Goal: Task Accomplishment & Management: Use online tool/utility

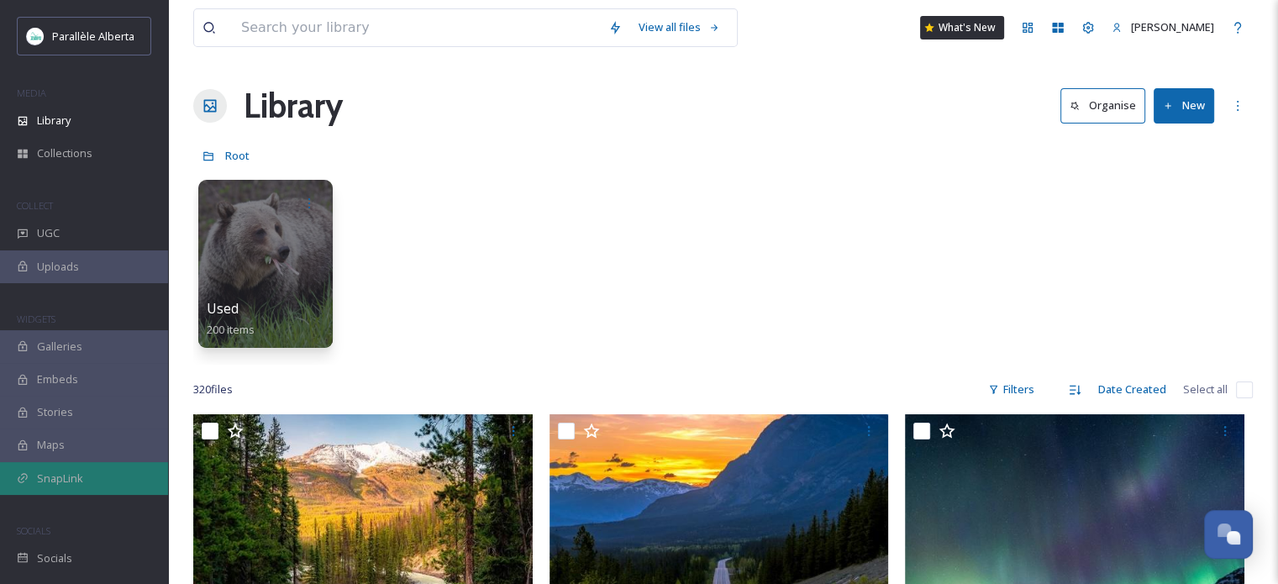
click at [81, 484] on span "SnapLink" at bounding box center [60, 479] width 46 height 16
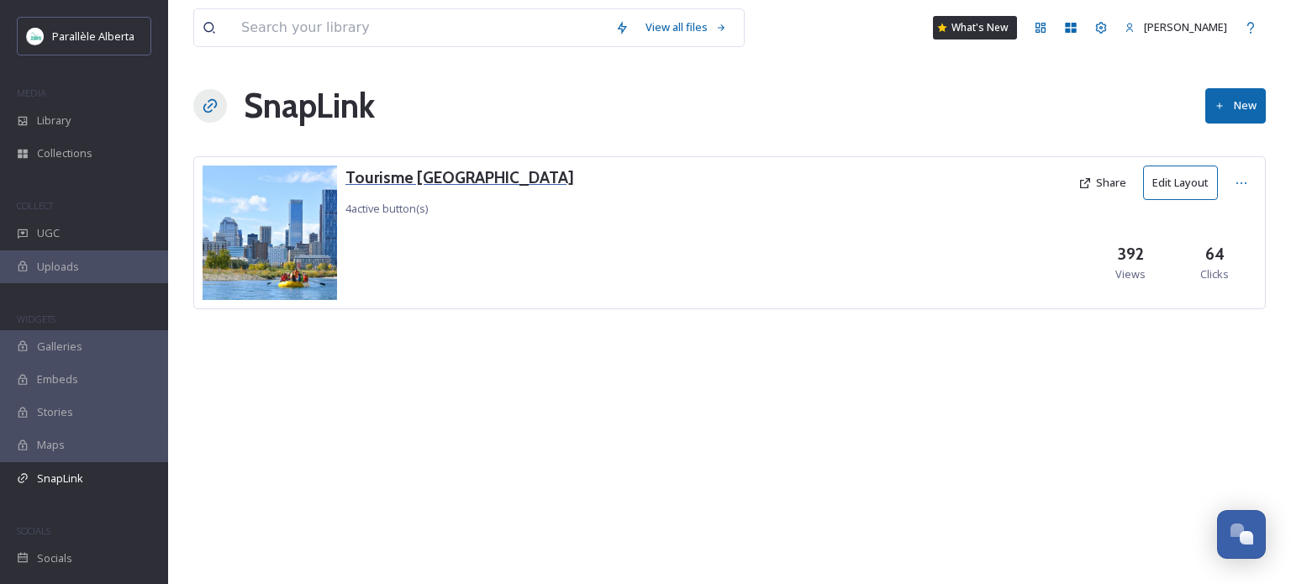
click at [407, 175] on h3 "Tourisme [GEOGRAPHIC_DATA]" at bounding box center [459, 178] width 229 height 24
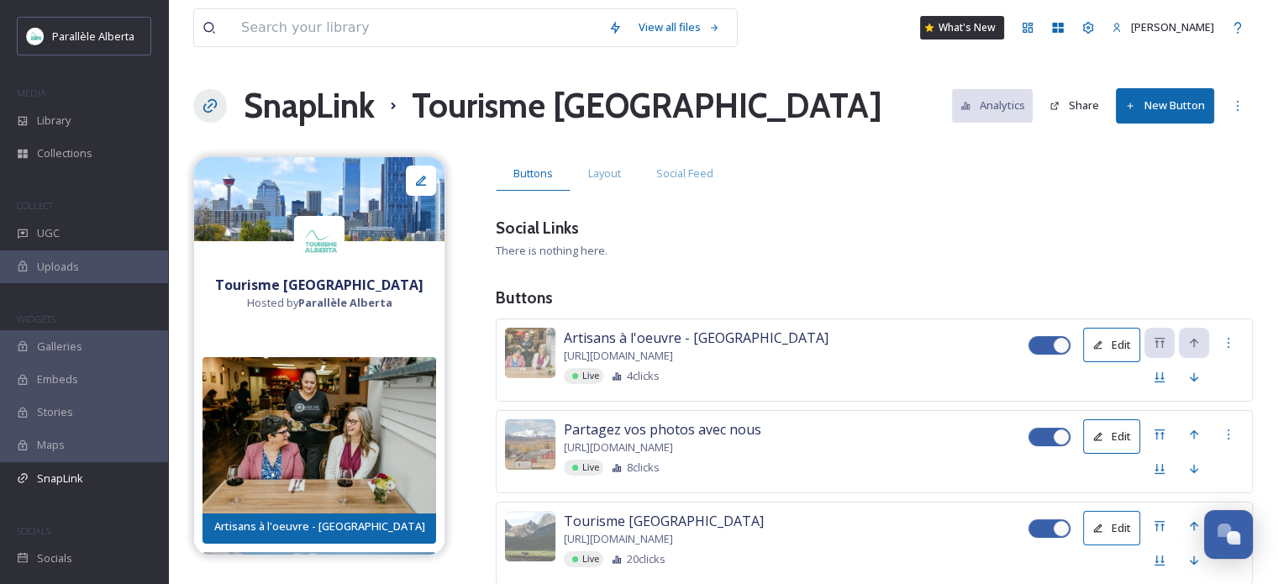
click at [1173, 113] on button "New Button" at bounding box center [1165, 105] width 98 height 34
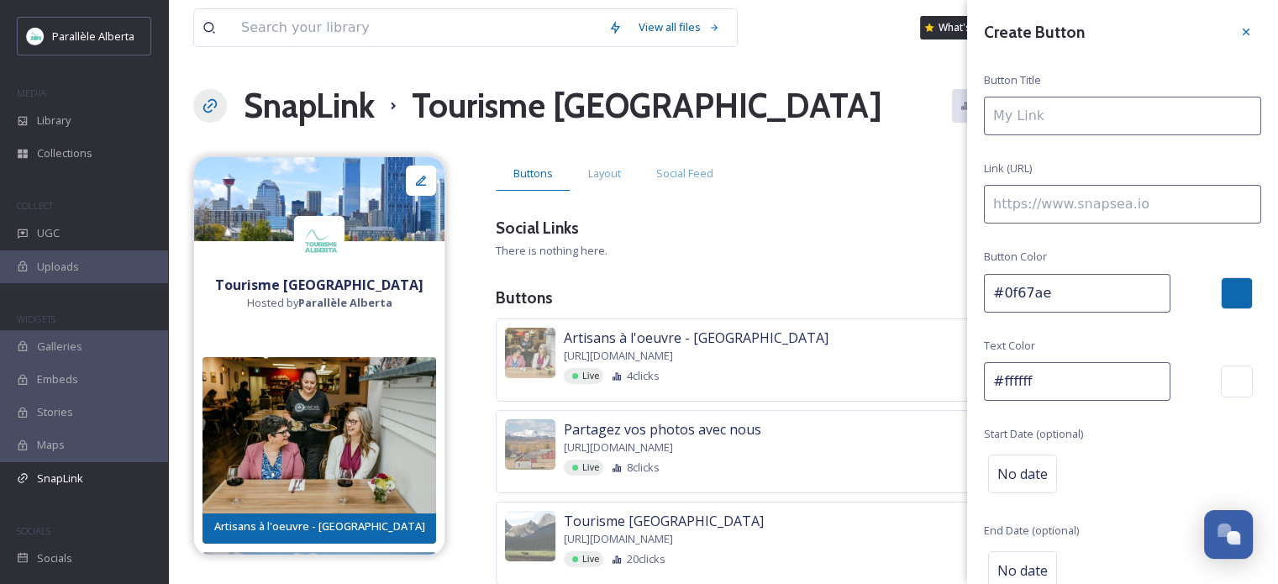
click at [1036, 207] on input at bounding box center [1122, 204] width 277 height 39
paste input "[URL][DOMAIN_NAME]"
type input "[URL][DOMAIN_NAME]"
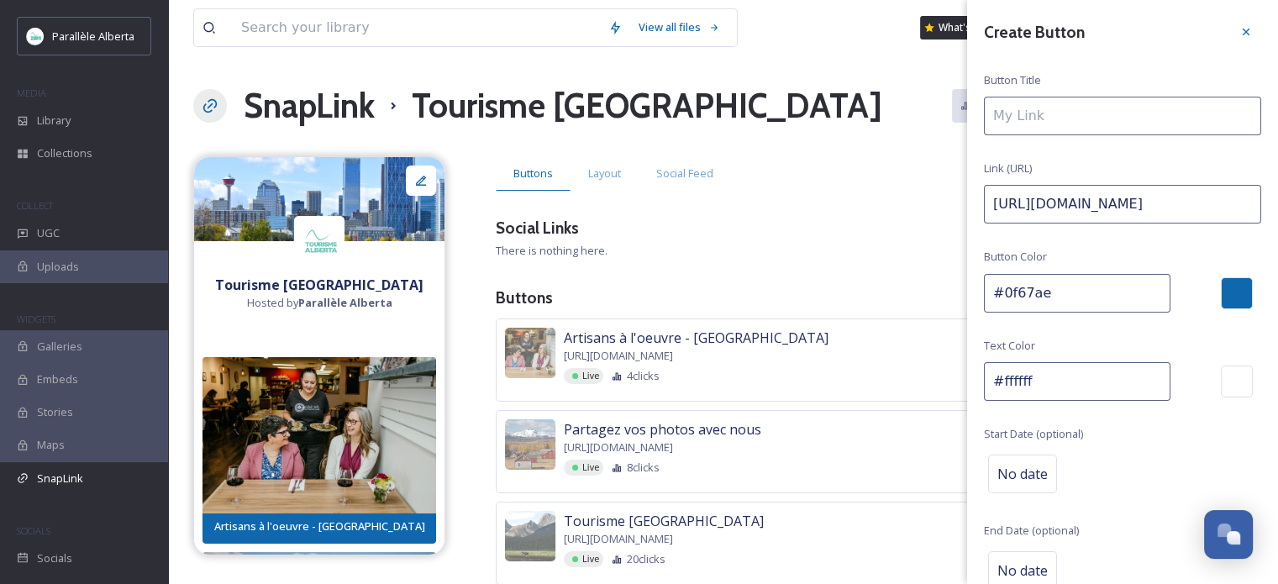
click at [1010, 101] on input at bounding box center [1122, 116] width 277 height 39
paste input "Sur les routes bilingues de l'Alberta | Teaser officiel de la série documentaire"
type input "Sur les routes bilingues de l'Alberta | Teaser officiel de la série documentaire"
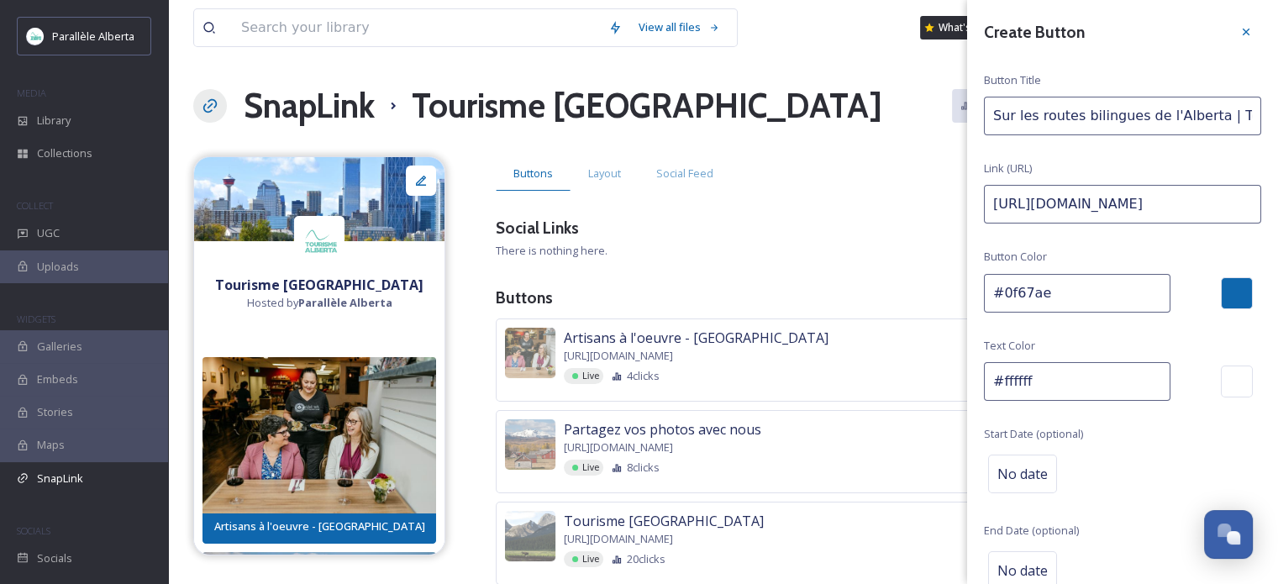
click at [1224, 292] on div at bounding box center [1237, 293] width 32 height 32
click at [1202, 245] on div "Create Button Button Title Sur les routes bilingues de l'Alberta | Teaser offic…" at bounding box center [1122, 335] width 311 height 671
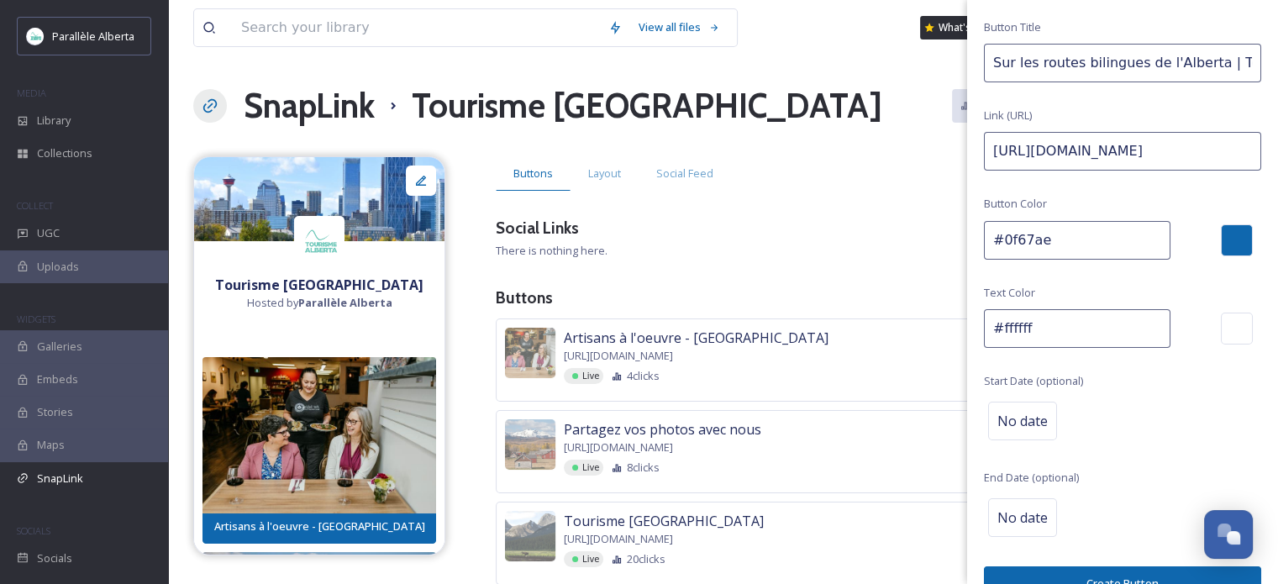
scroll to position [84, 0]
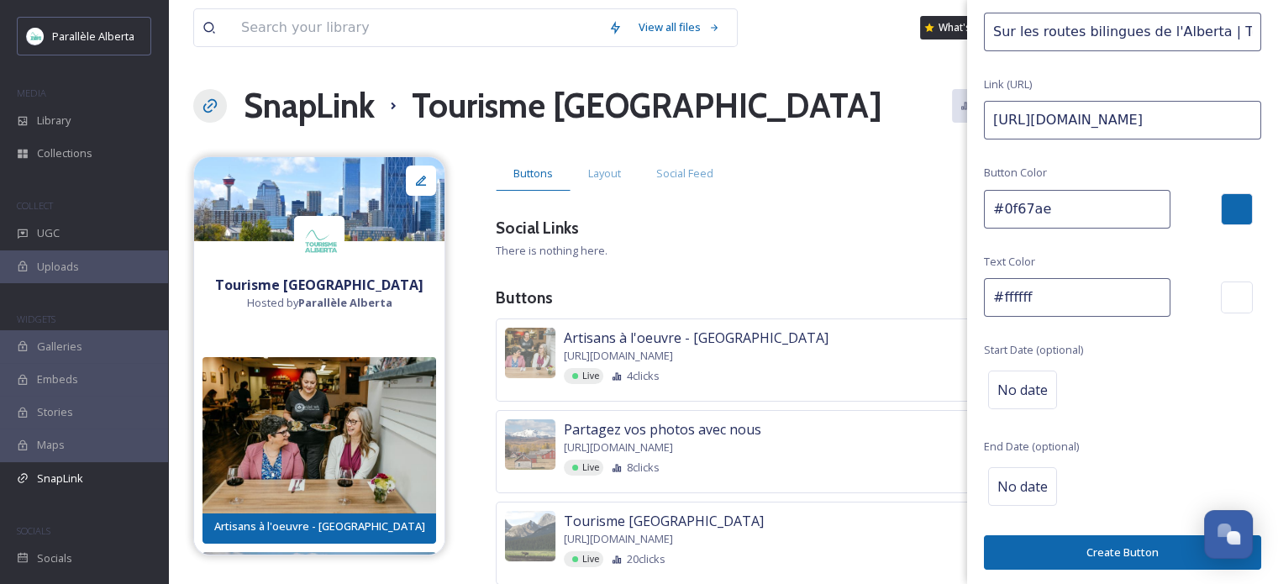
click at [1129, 550] on button "Create Button" at bounding box center [1122, 552] width 277 height 34
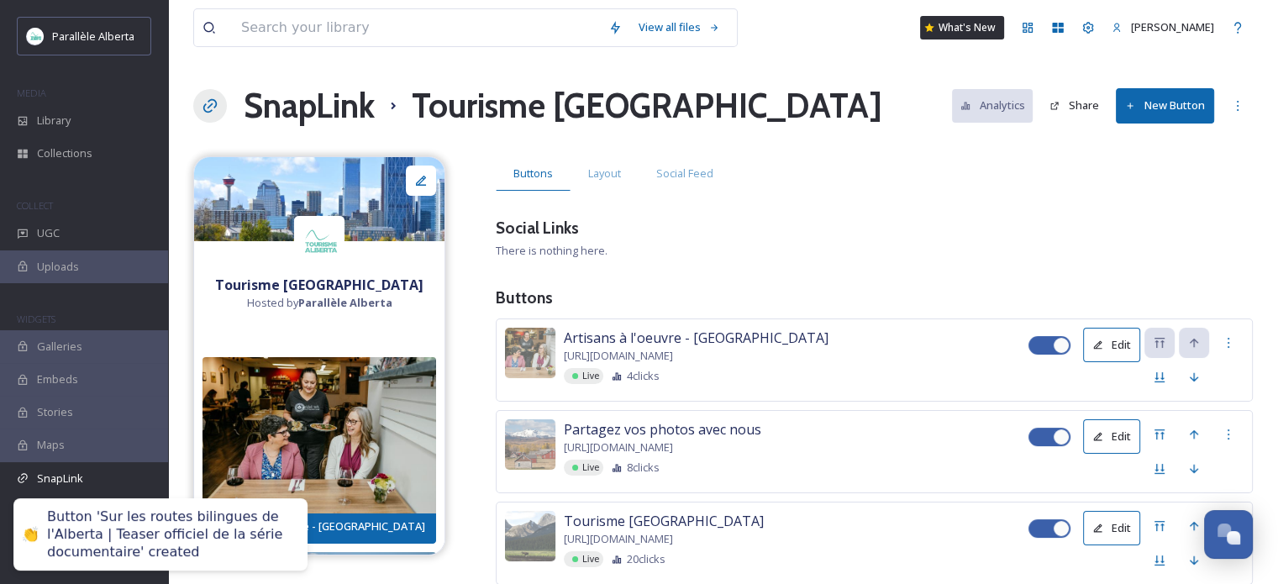
scroll to position [442, 0]
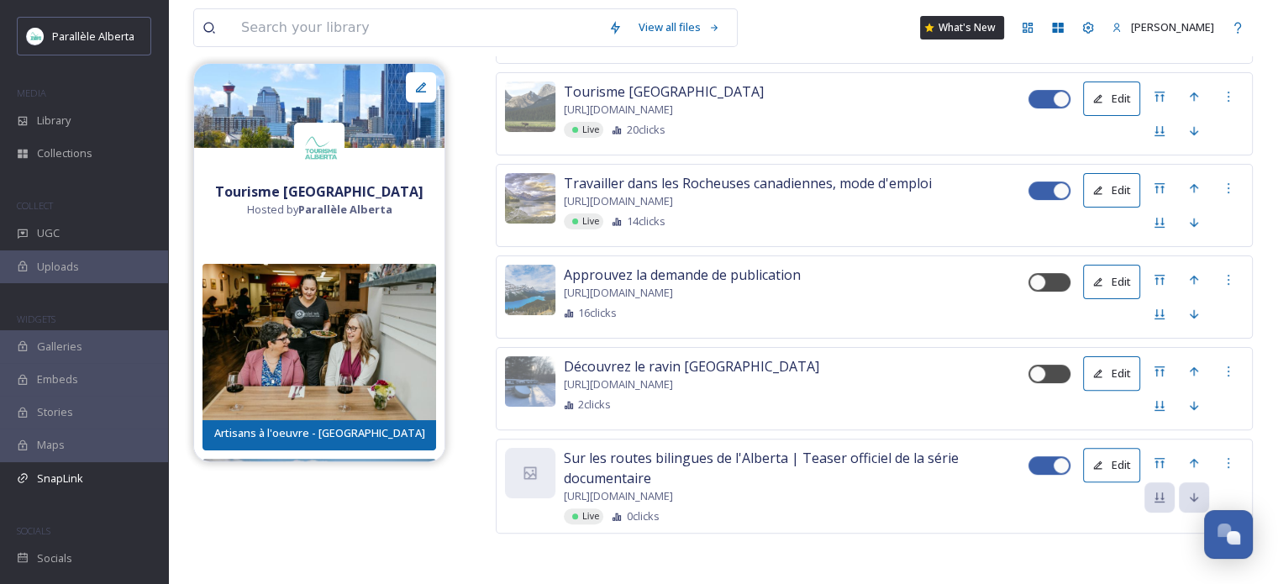
click at [1105, 448] on button "Edit" at bounding box center [1111, 465] width 57 height 34
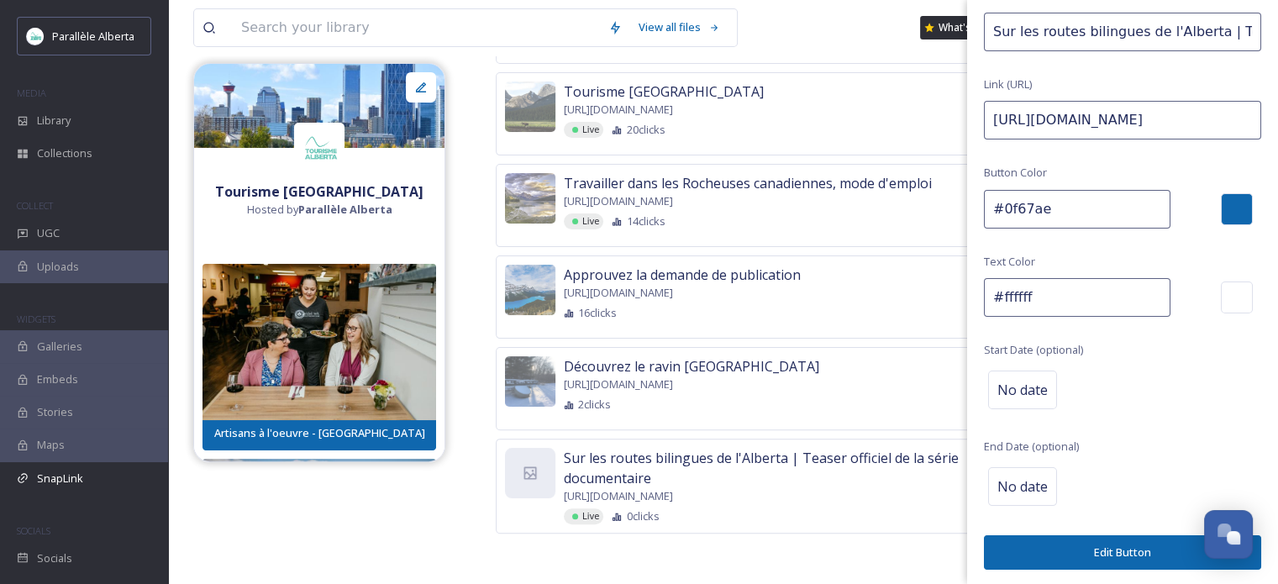
scroll to position [68, 0]
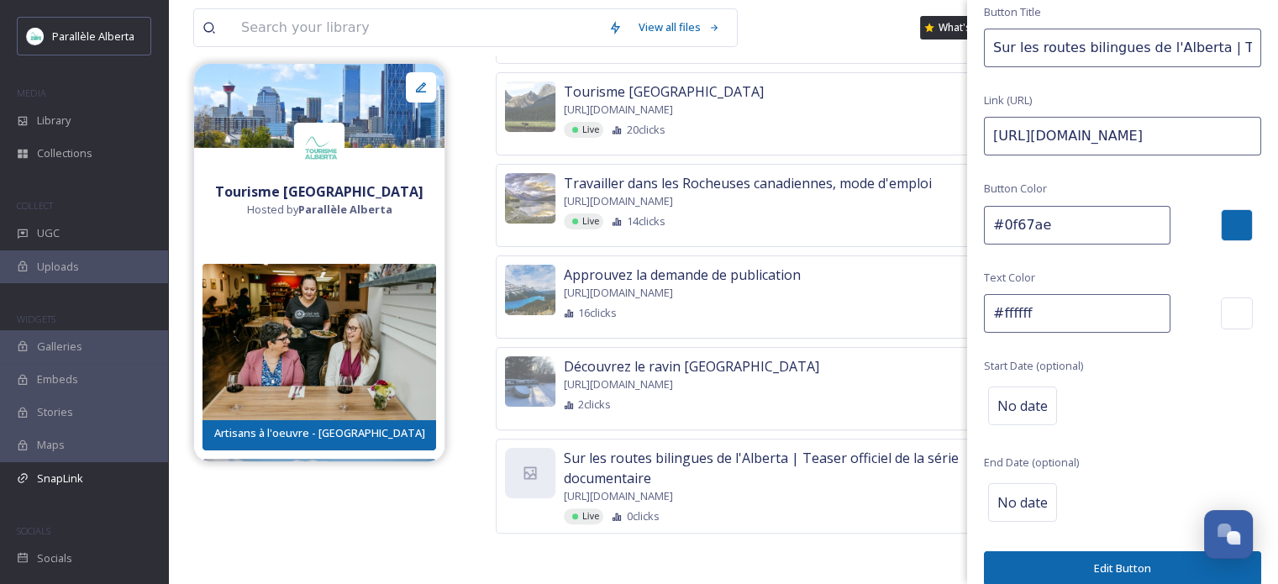
click at [1099, 568] on button "Edit Button" at bounding box center [1122, 568] width 277 height 34
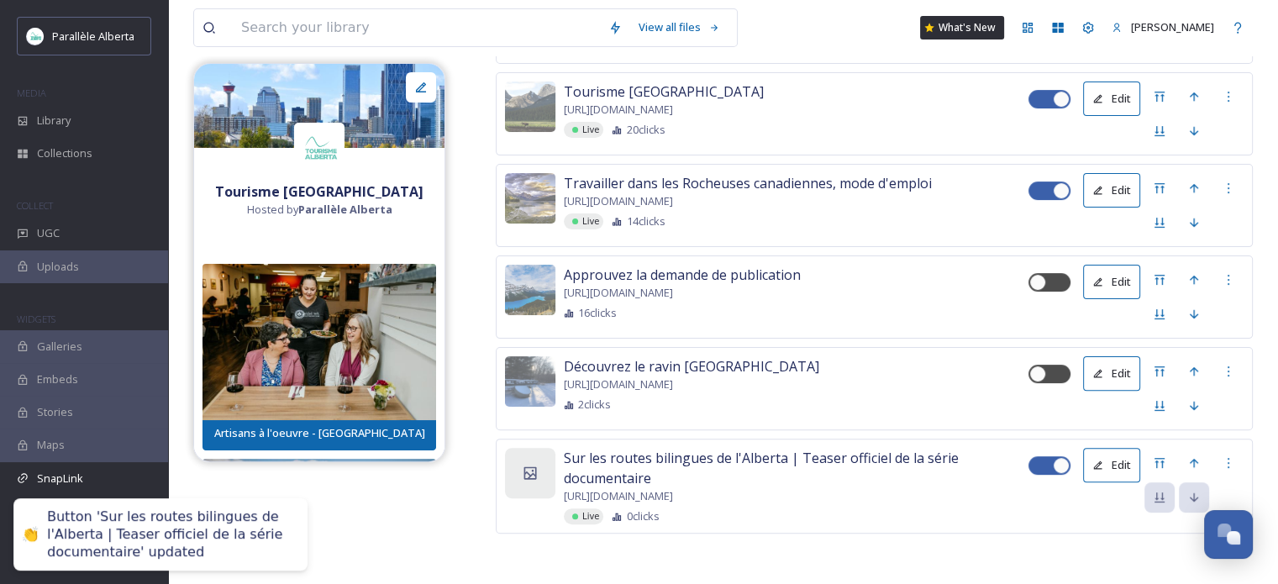
click at [526, 465] on icon at bounding box center [530, 473] width 17 height 17
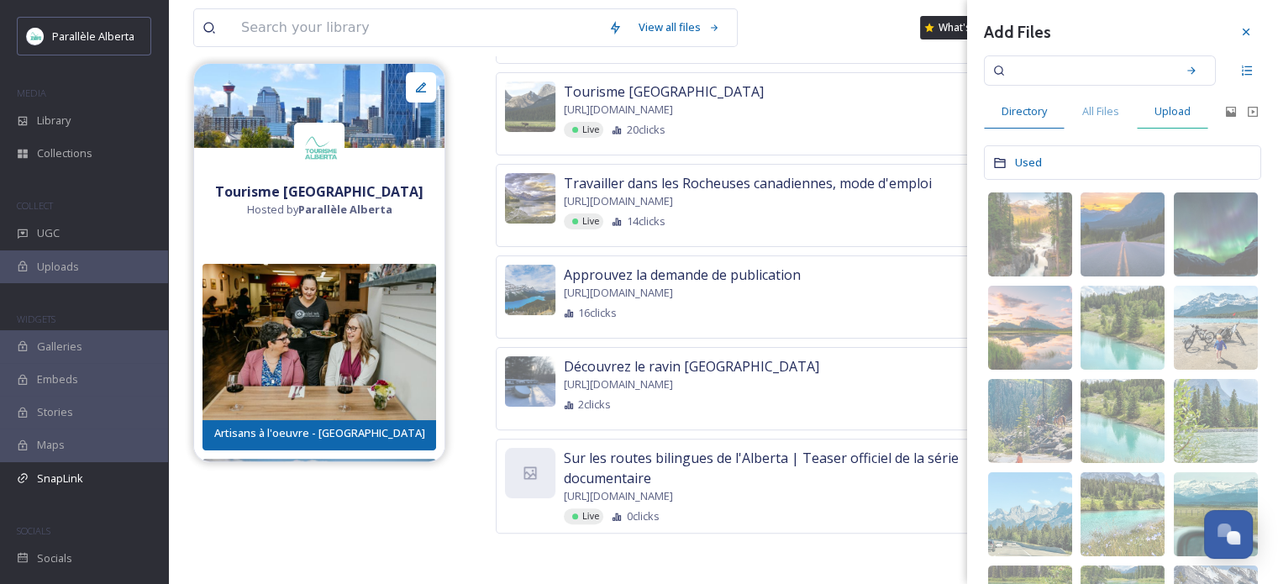
click at [1178, 117] on span "Upload" at bounding box center [1173, 111] width 36 height 16
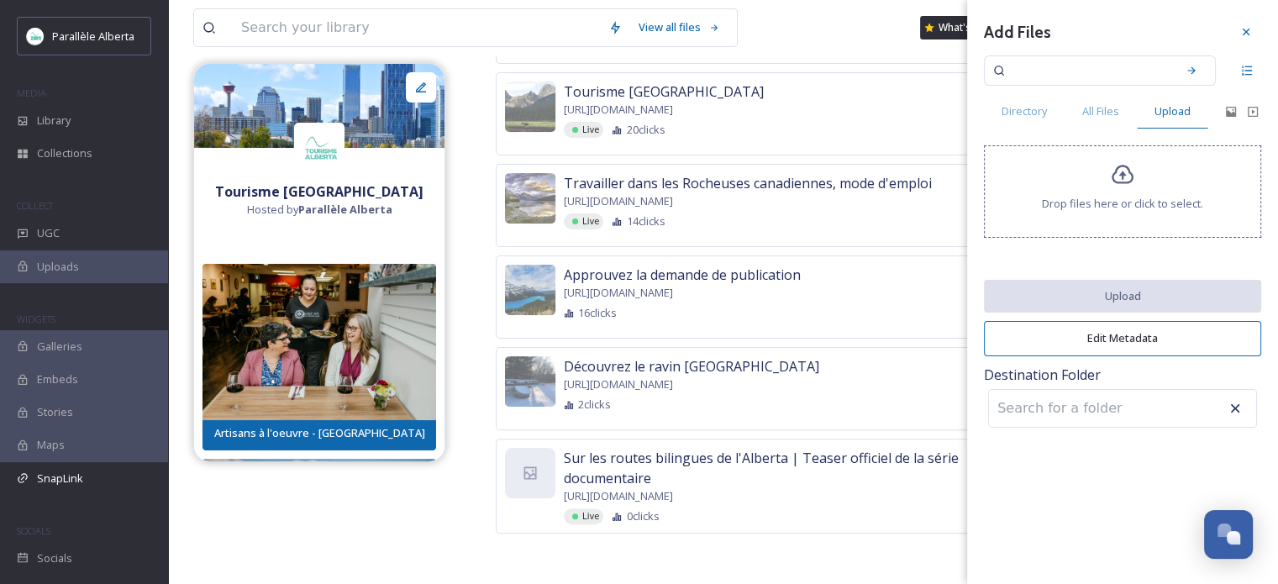
click at [1119, 169] on icon at bounding box center [1123, 175] width 24 height 24
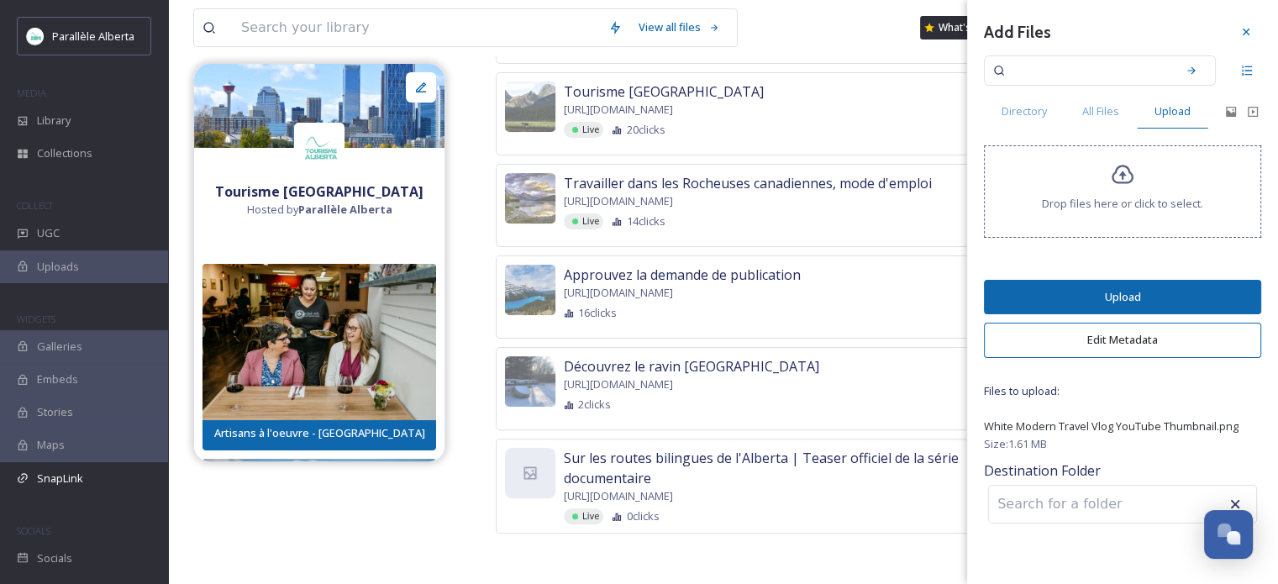
click at [1090, 290] on button "Upload" at bounding box center [1122, 297] width 277 height 34
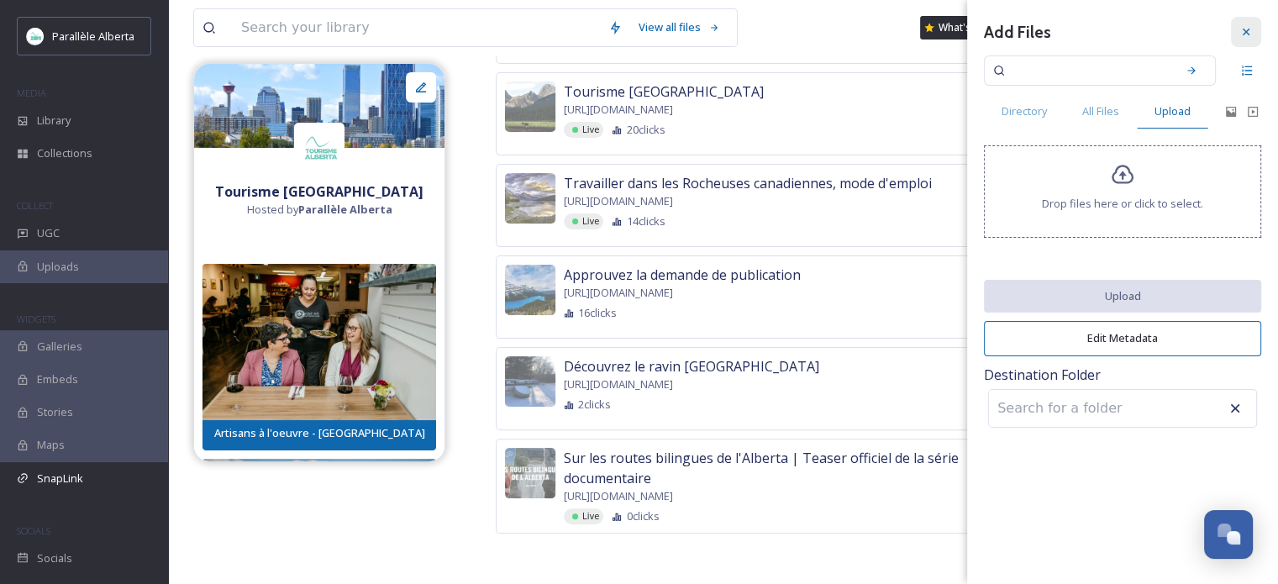
click at [1249, 36] on icon at bounding box center [1246, 31] width 13 height 13
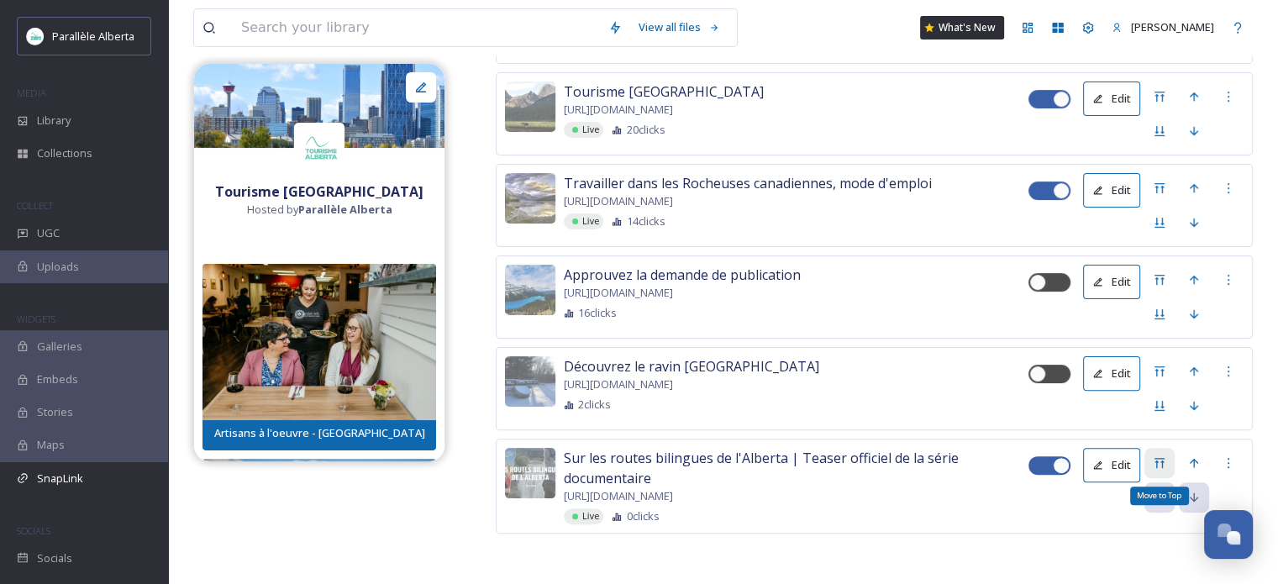
click at [1151, 450] on div "Move to Top" at bounding box center [1160, 463] width 30 height 30
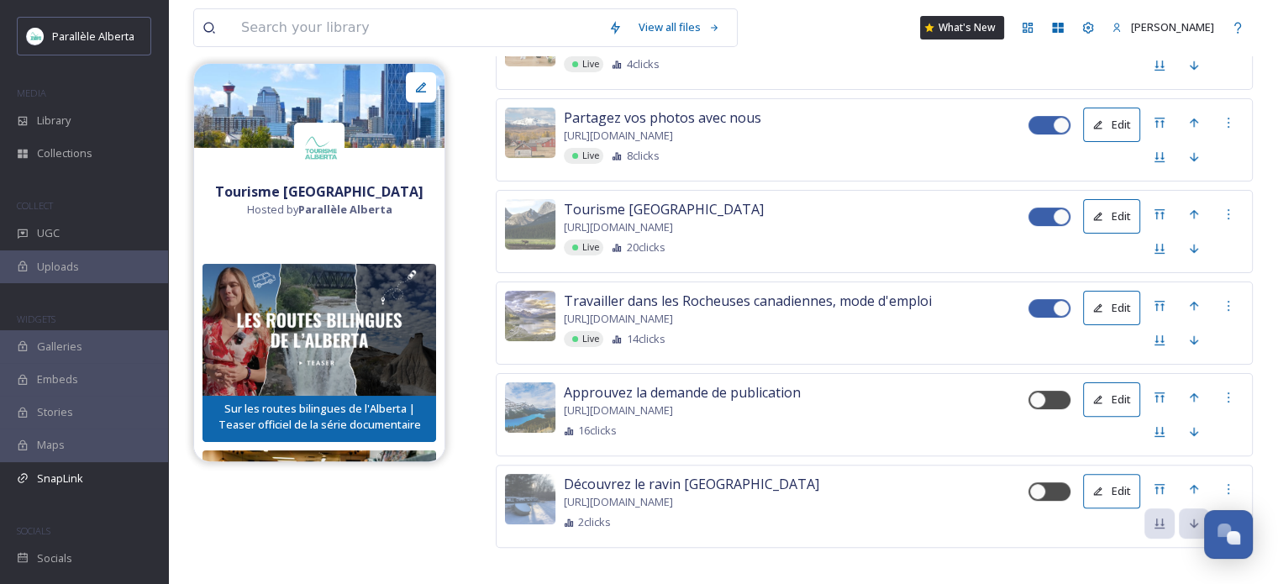
scroll to position [345, 0]
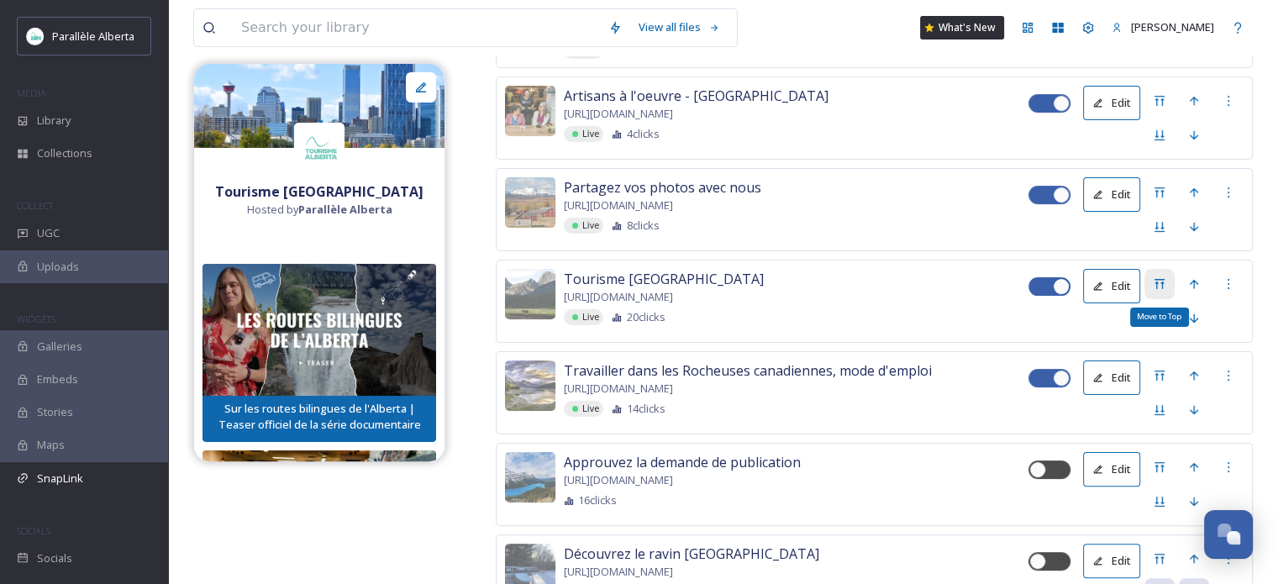
click at [1158, 289] on icon at bounding box center [1160, 284] width 10 height 10
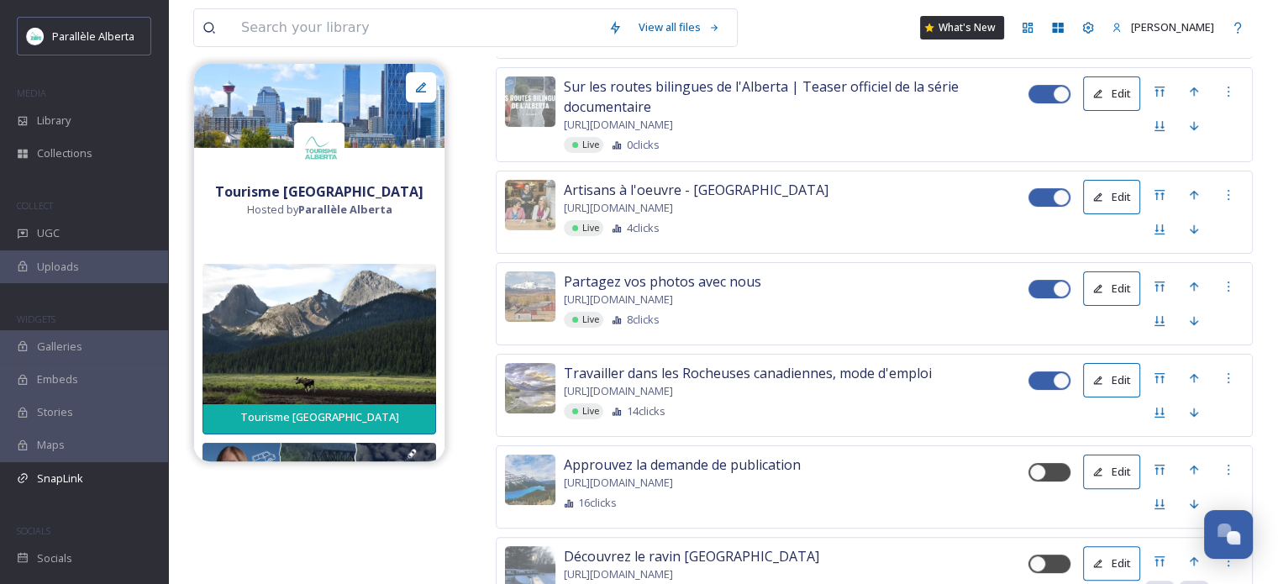
scroll to position [382, 0]
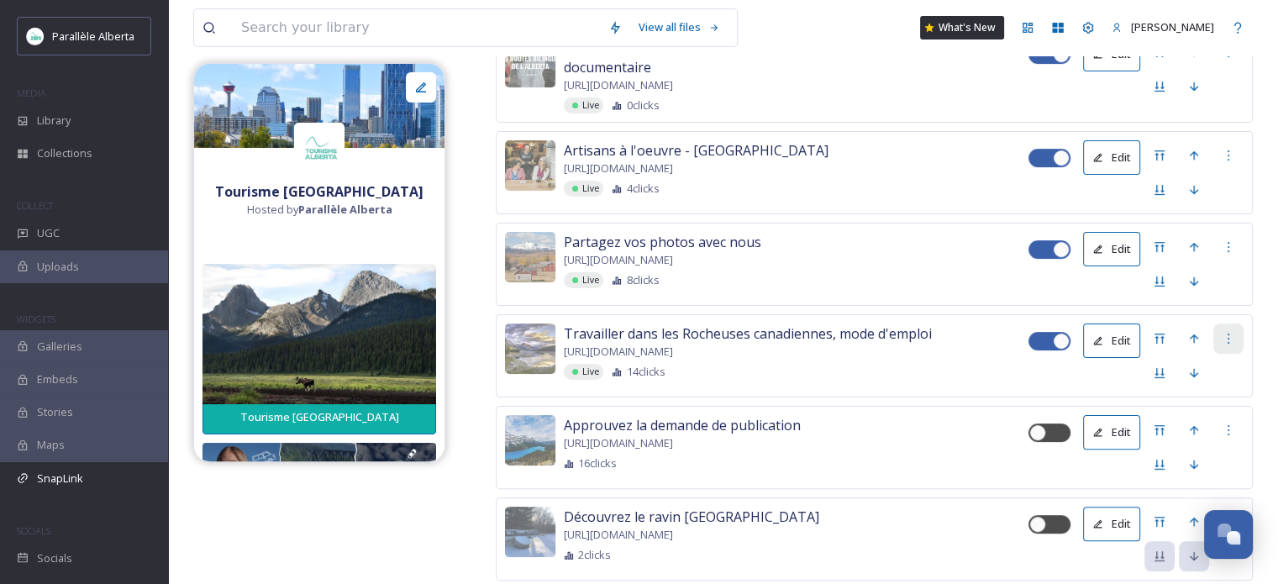
click at [1234, 345] on icon at bounding box center [1228, 338] width 13 height 13
click at [1235, 345] on icon at bounding box center [1228, 338] width 13 height 13
click at [1068, 350] on div at bounding box center [1061, 341] width 17 height 17
checkbox input "false"
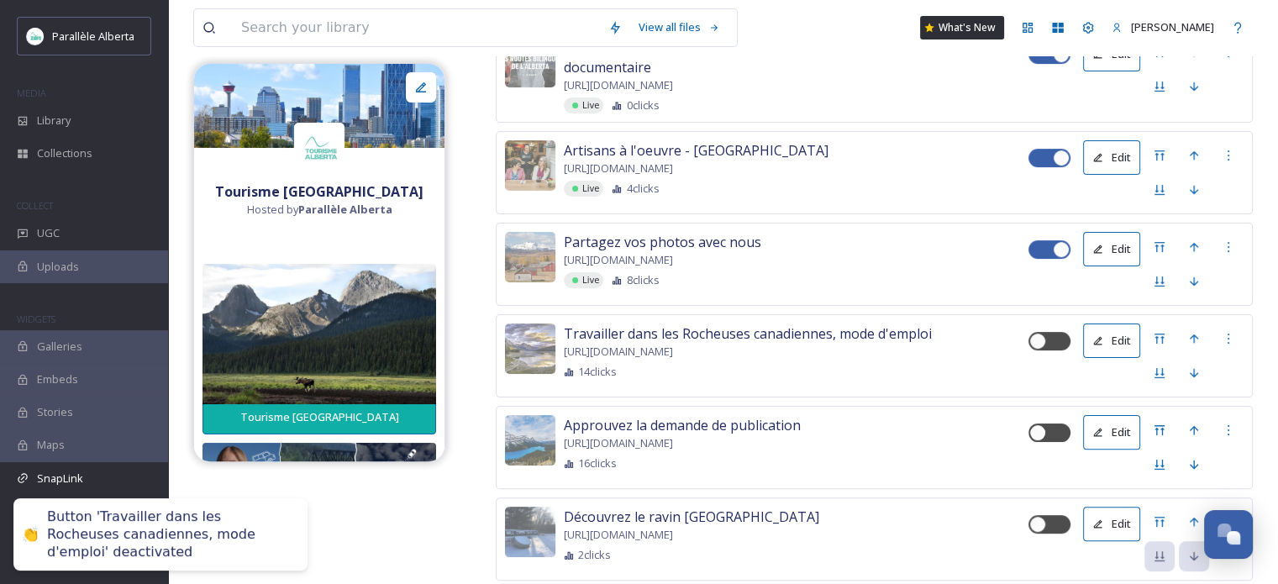
drag, startPoint x: 1061, startPoint y: 357, endPoint x: 998, endPoint y: 361, distance: 63.1
click at [998, 361] on div "Travailler dans les Rocheuses canadiennes, mode d'emploi [URL][DOMAIN_NAME] 14 …" at bounding box center [874, 355] width 757 height 83
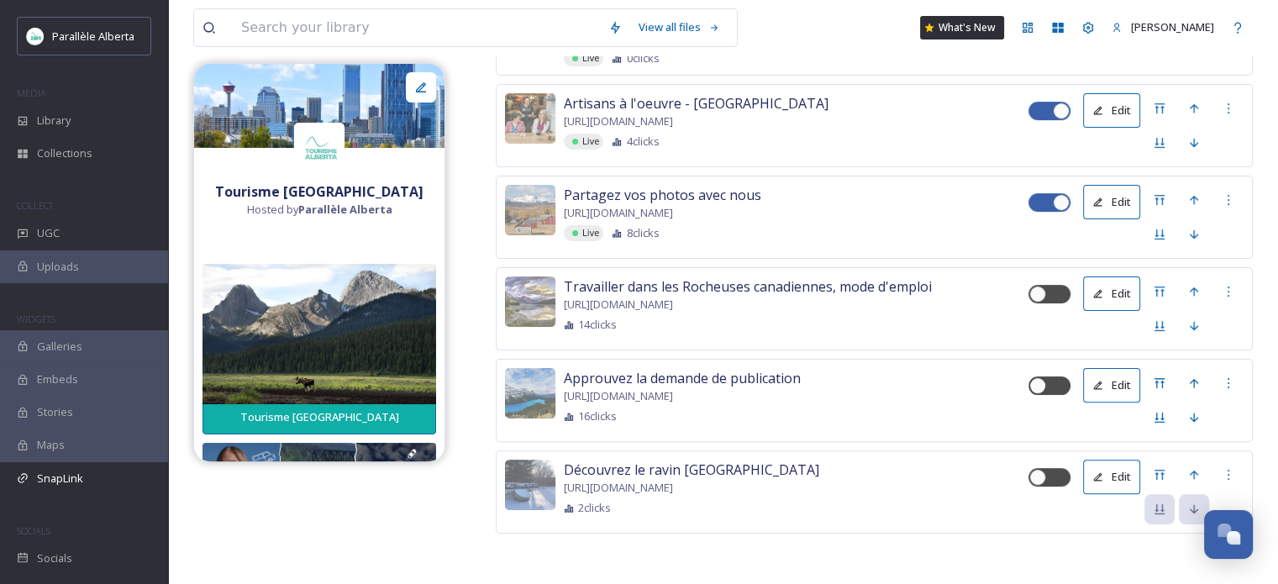
scroll to position [0, 0]
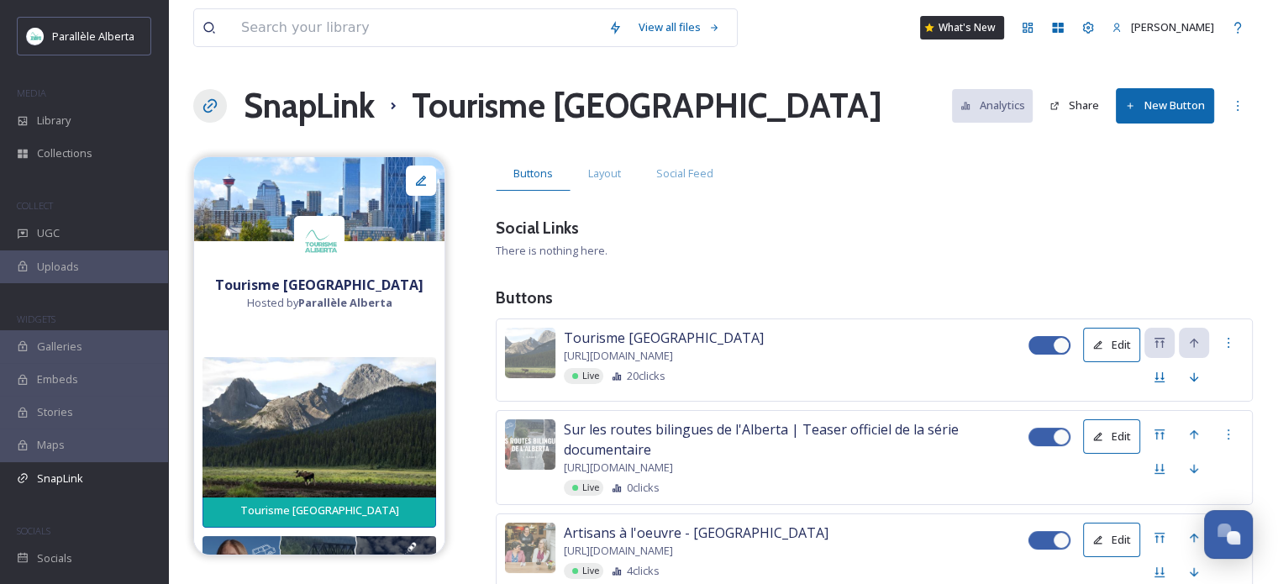
click at [1173, 92] on button "New Button" at bounding box center [1165, 105] width 98 height 34
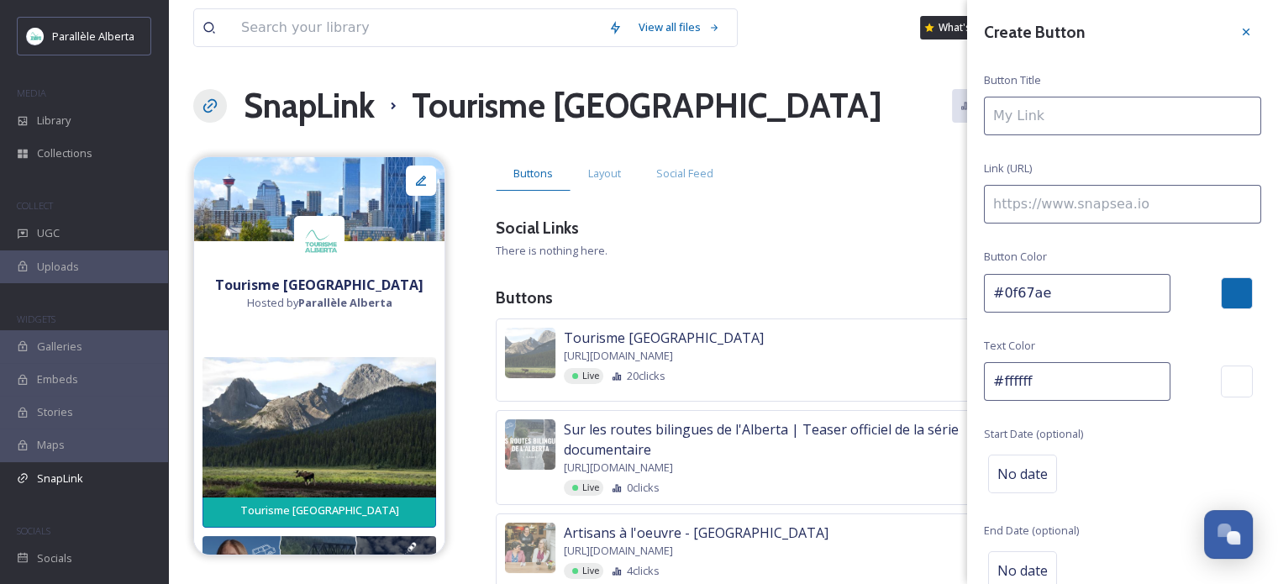
click at [1020, 210] on input at bounding box center [1122, 204] width 277 height 39
paste input "[URL][DOMAIN_NAME]"
type input "[URL][DOMAIN_NAME]"
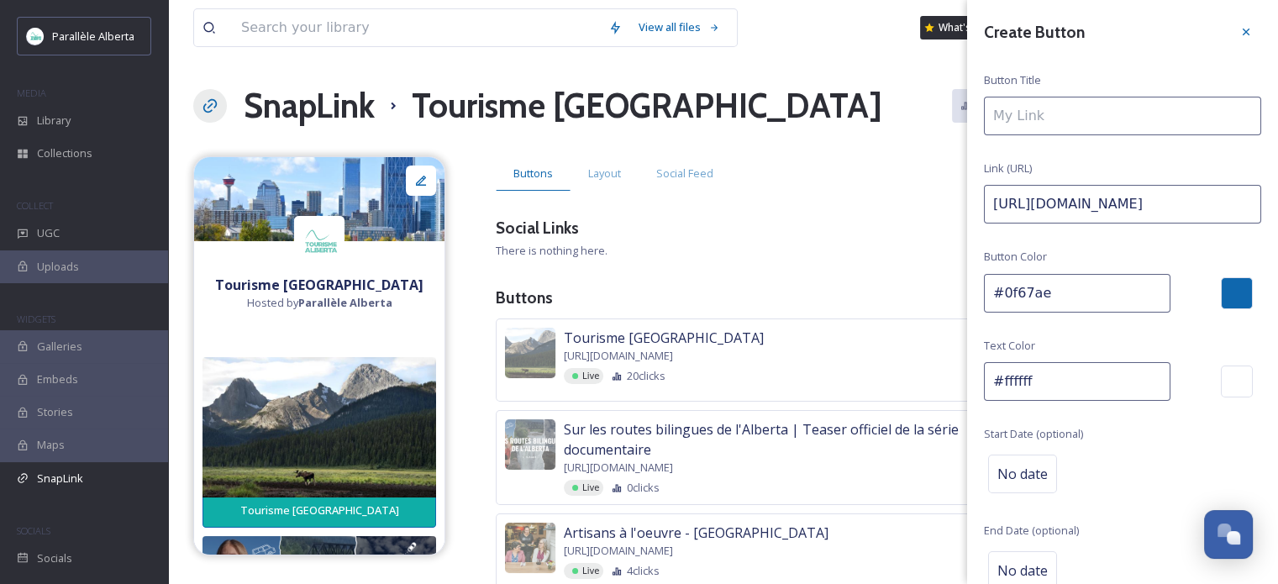
click at [1061, 109] on input at bounding box center [1122, 116] width 277 height 39
paste input "À la rencontre de Valley Brewing à [GEOGRAPHIC_DATA]"
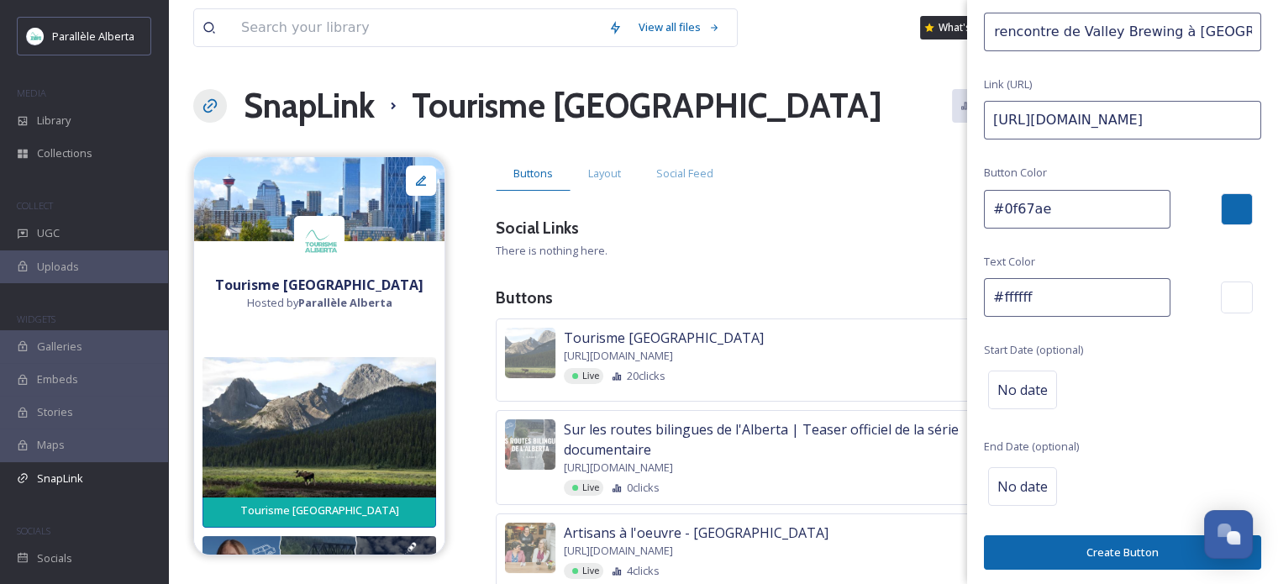
type input "À la rencontre de Valley Brewing à [GEOGRAPHIC_DATA]"
click at [1114, 547] on button "Create Button" at bounding box center [1122, 552] width 277 height 34
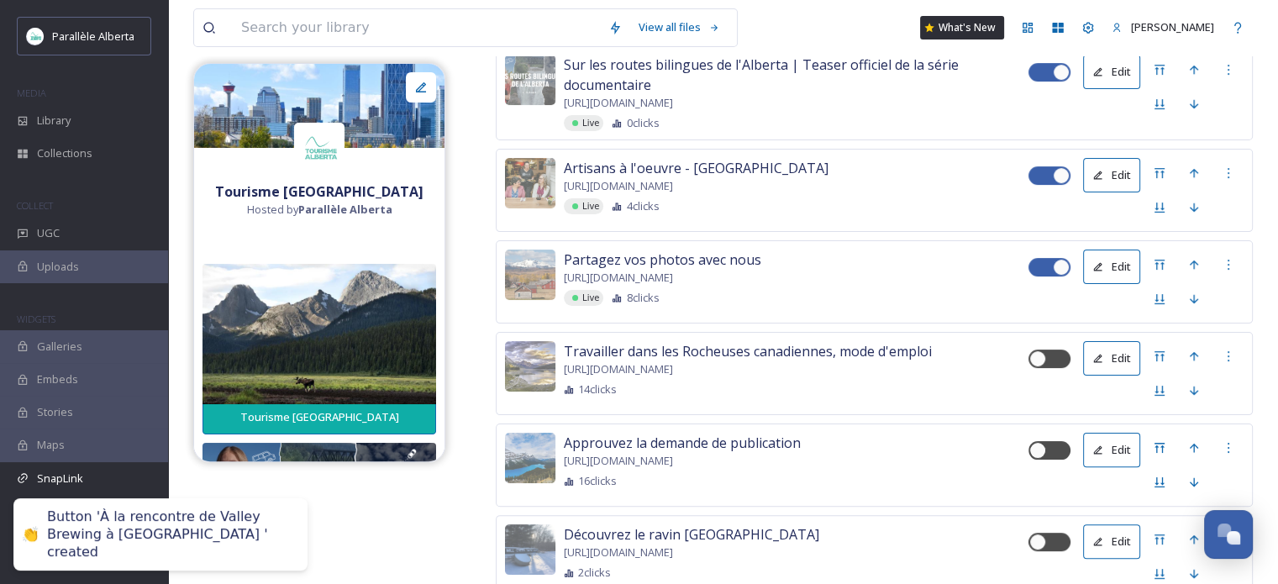
scroll to position [541, 0]
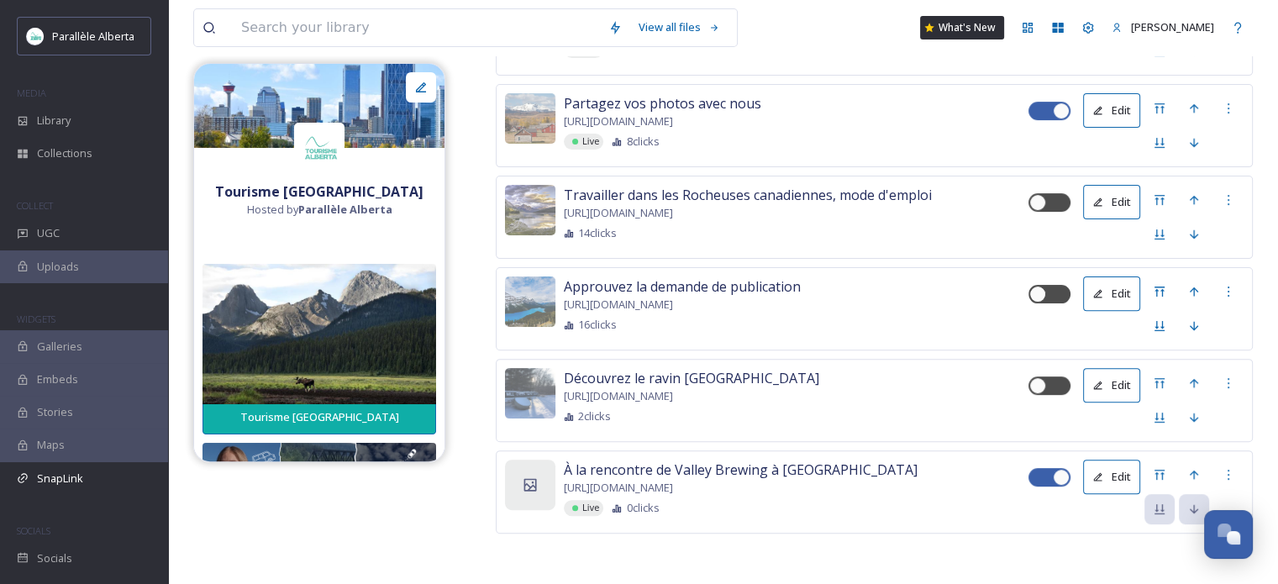
click at [531, 479] on icon at bounding box center [530, 485] width 13 height 13
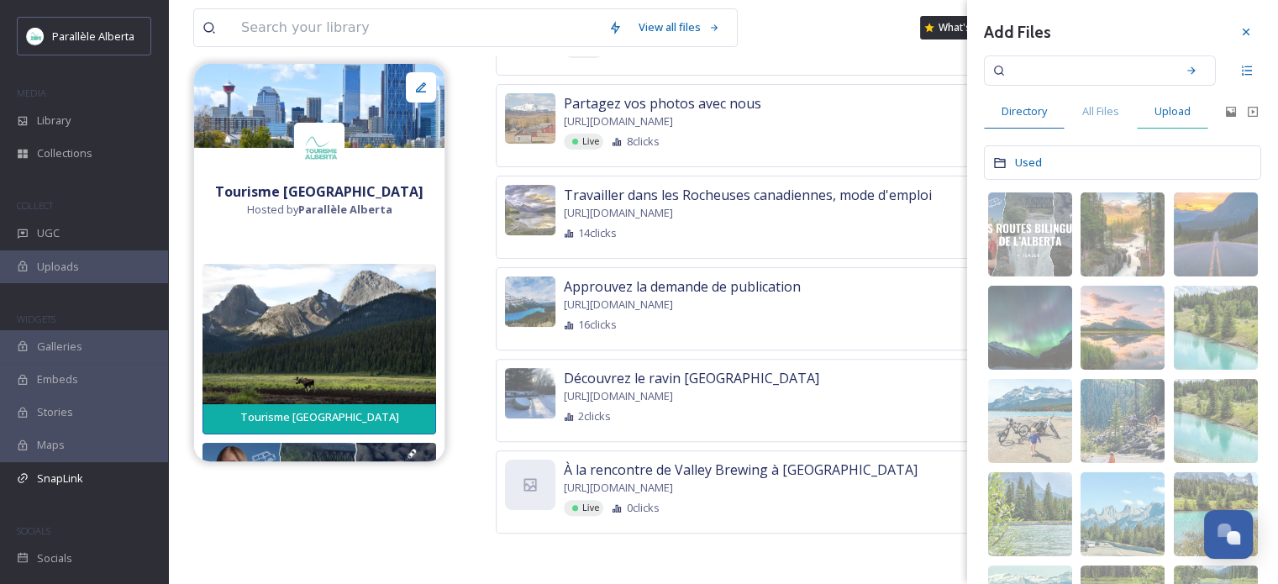
click at [1170, 124] on div "Upload" at bounding box center [1172, 111] width 71 height 34
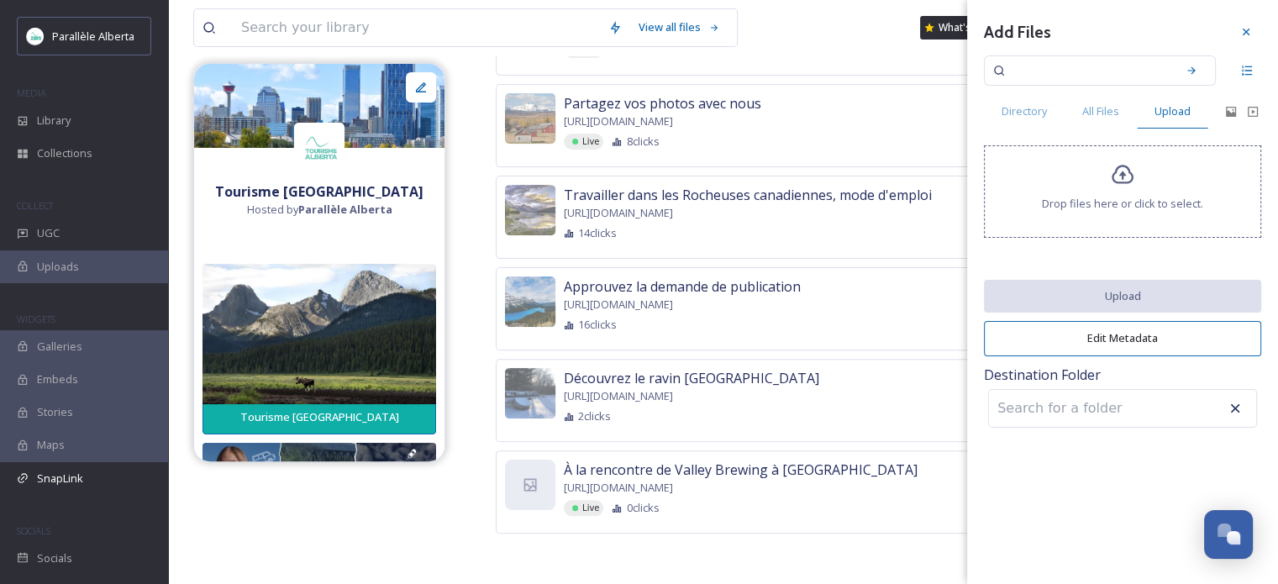
click at [1119, 176] on icon at bounding box center [1123, 175] width 24 height 24
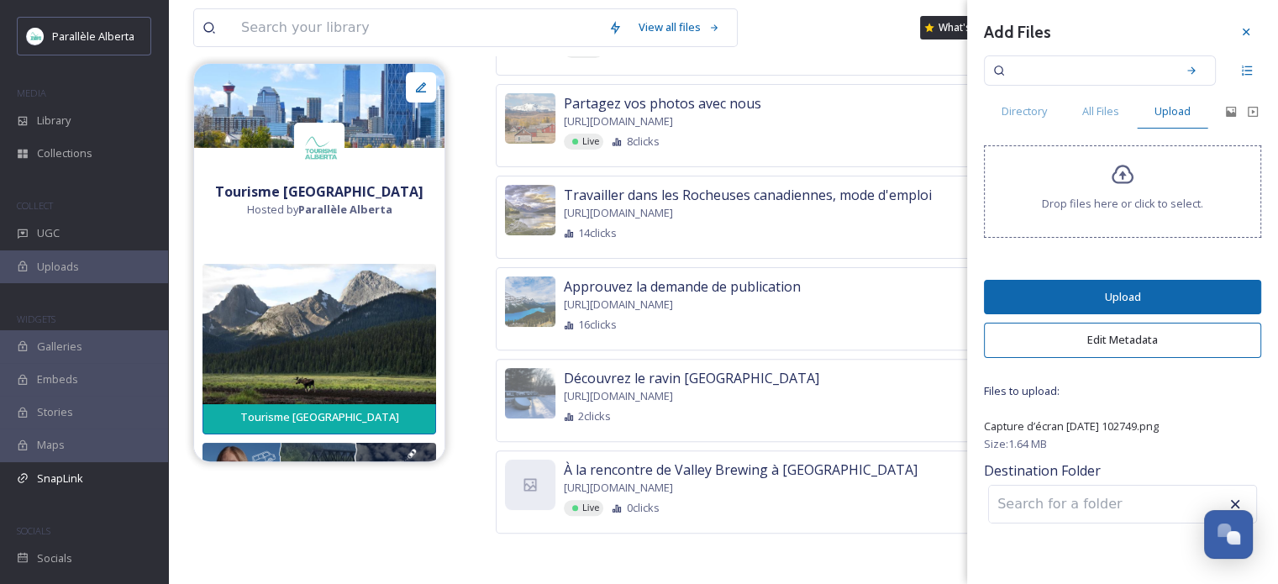
click at [1074, 290] on button "Upload" at bounding box center [1122, 297] width 277 height 34
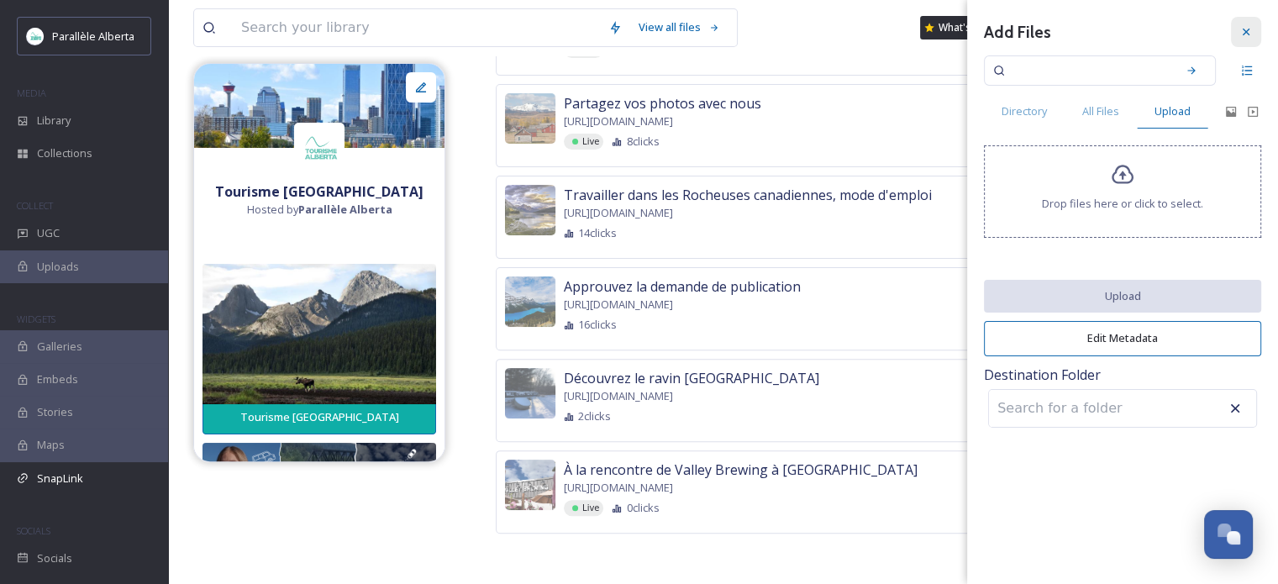
click at [1250, 25] on icon at bounding box center [1246, 31] width 13 height 13
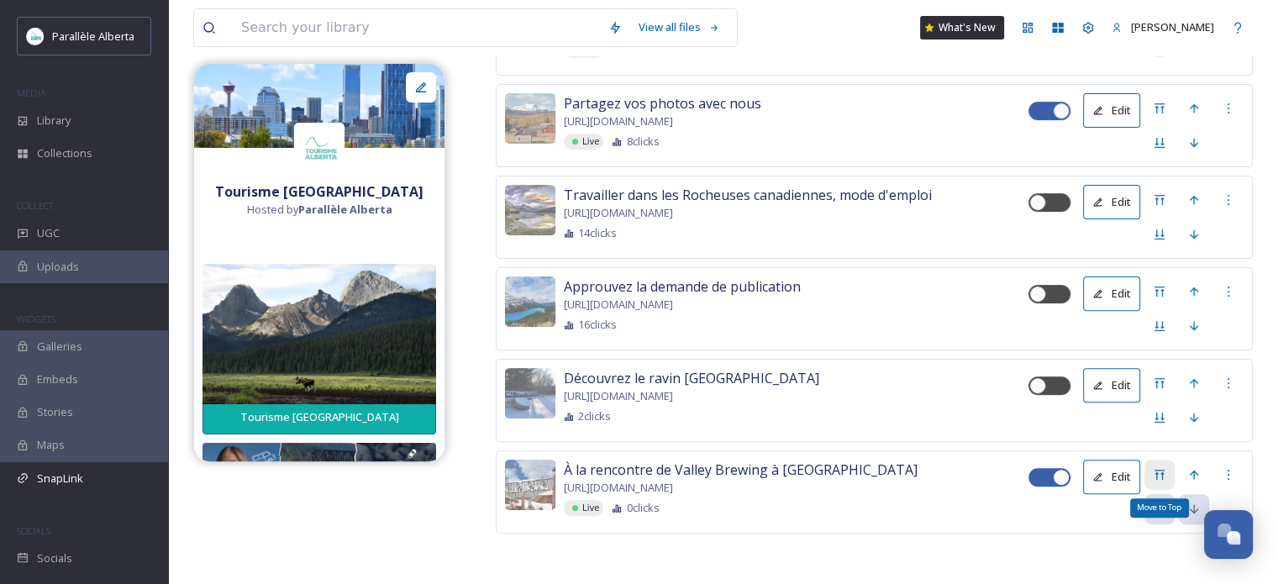
click at [1159, 468] on icon at bounding box center [1159, 474] width 13 height 13
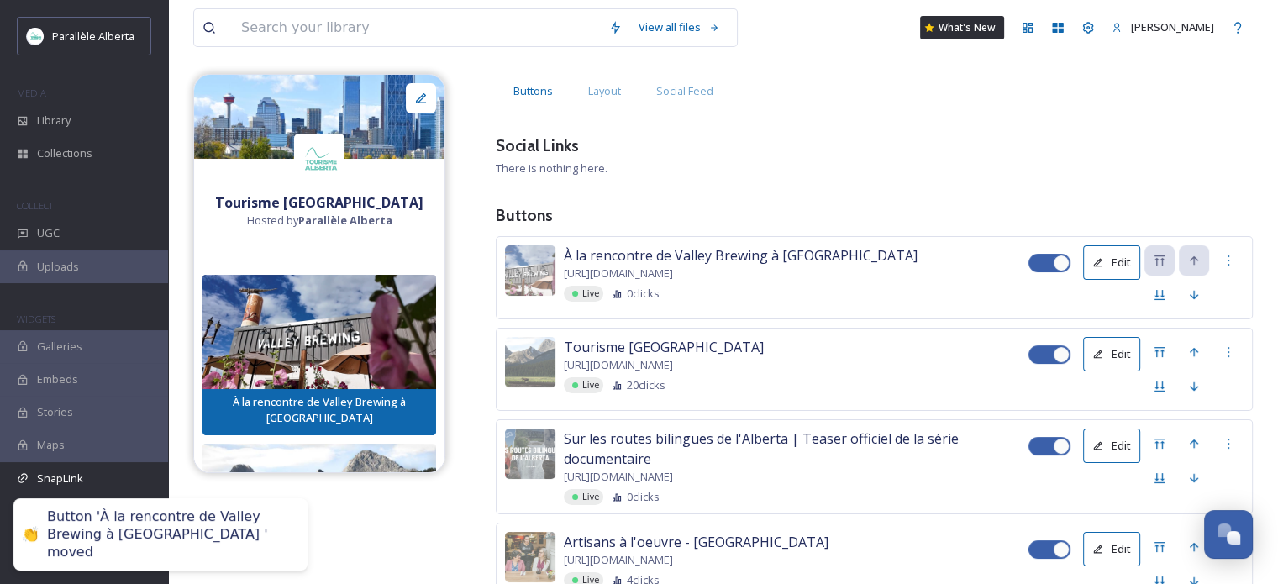
scroll to position [107, 0]
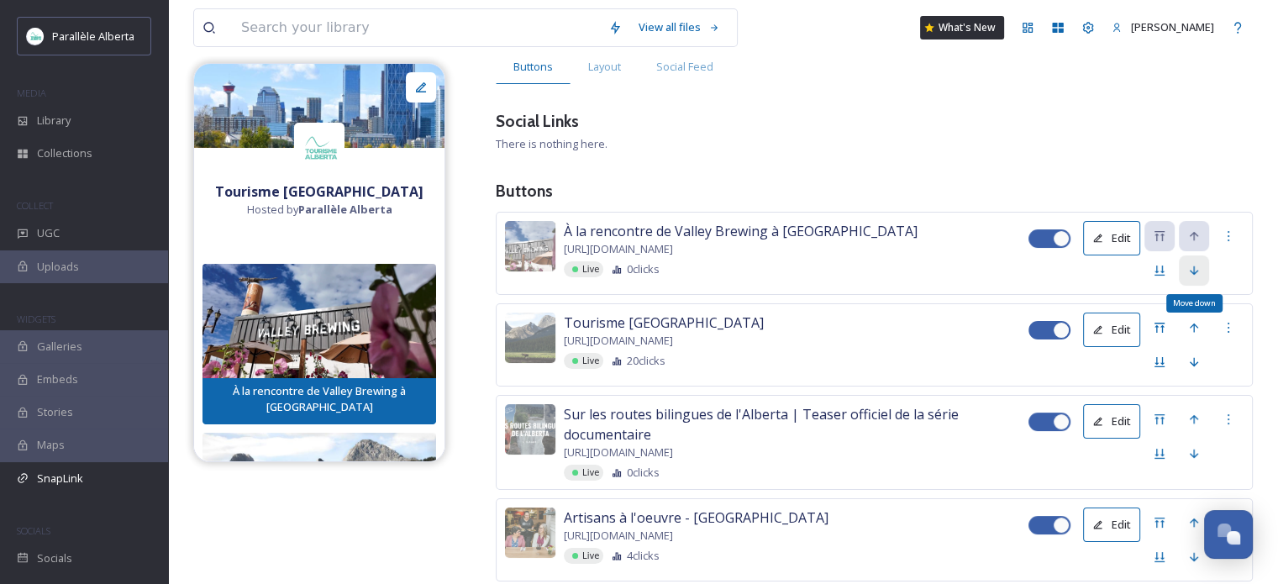
click at [1193, 271] on icon at bounding box center [1194, 270] width 8 height 9
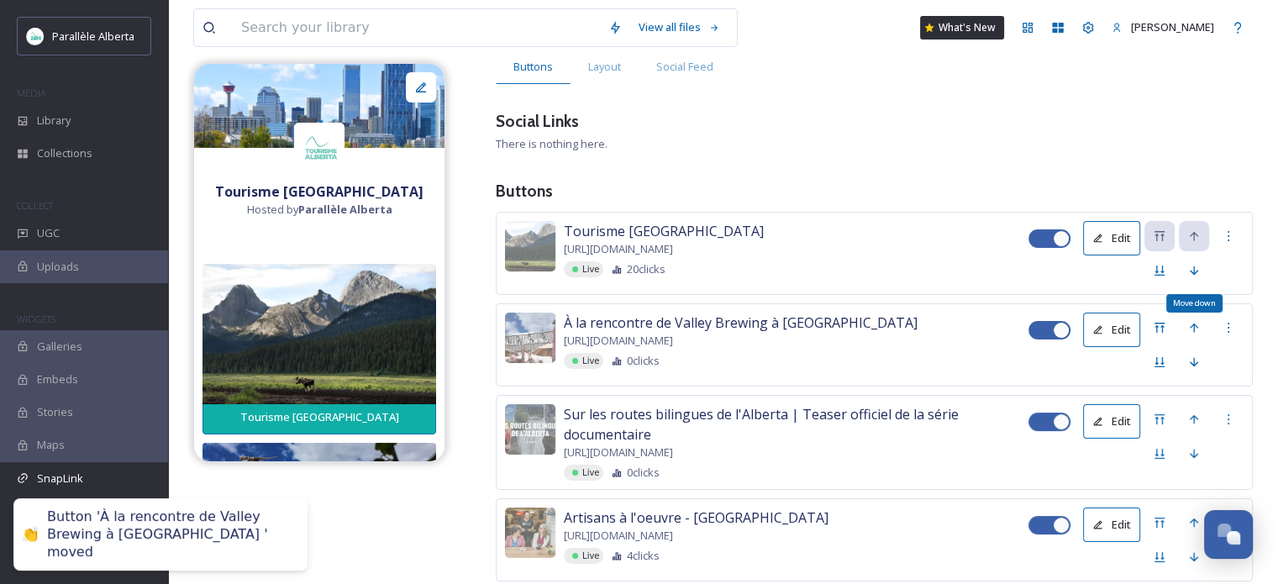
click at [1193, 271] on icon at bounding box center [1194, 270] width 8 height 9
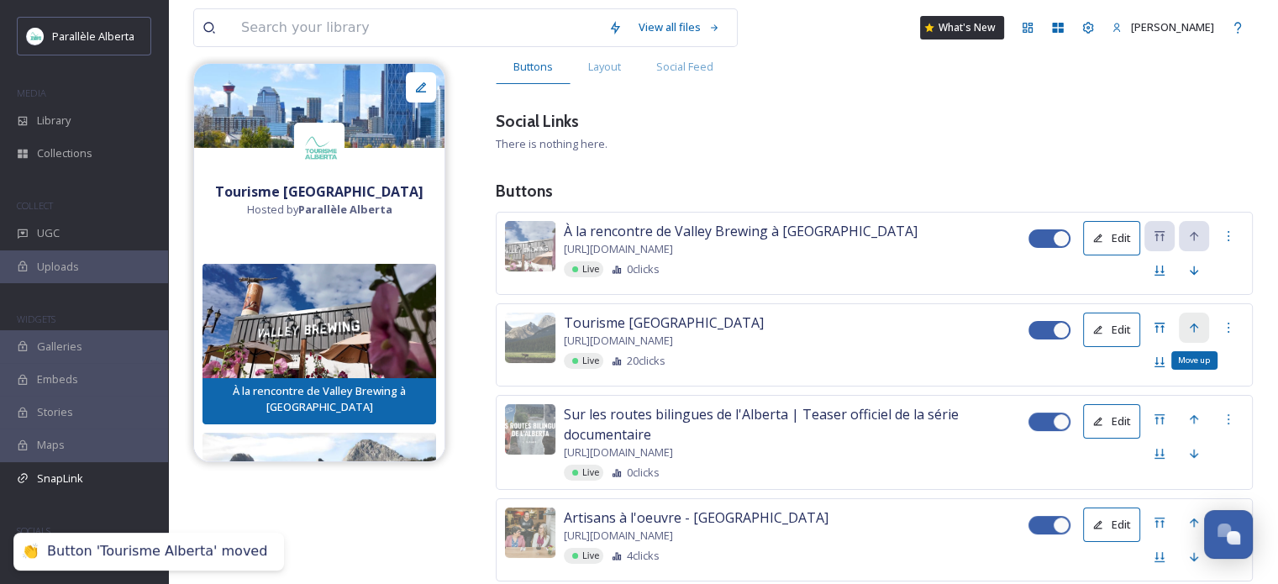
click at [1196, 343] on div "Move up" at bounding box center [1194, 328] width 30 height 30
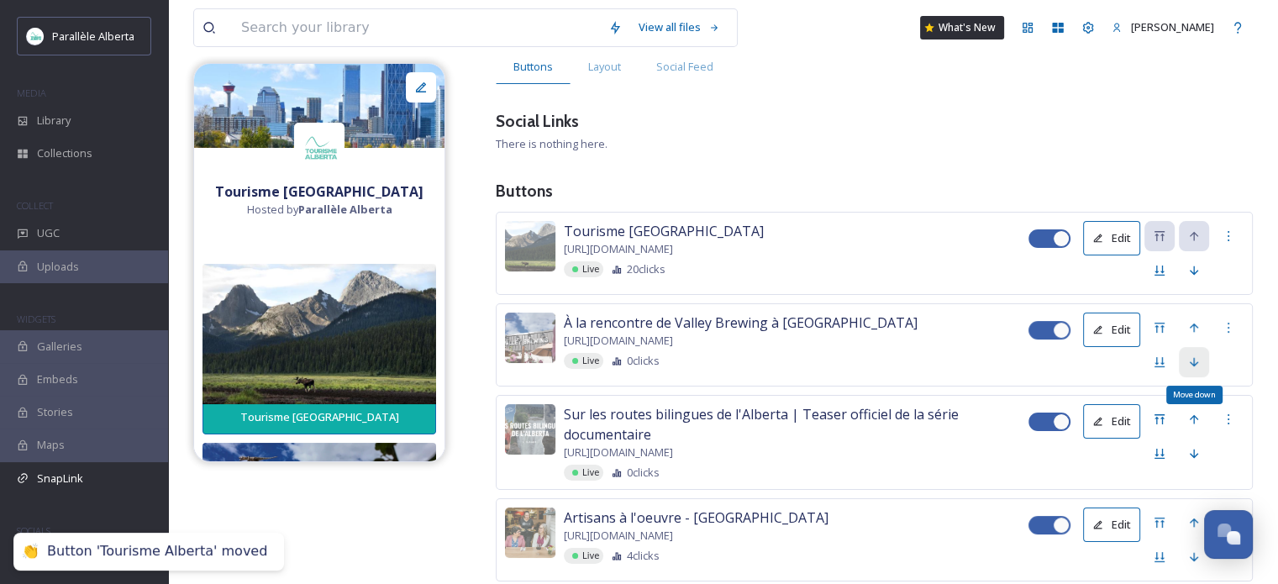
click at [1193, 361] on icon at bounding box center [1194, 361] width 8 height 9
